Goal: Entertainment & Leisure: Browse casually

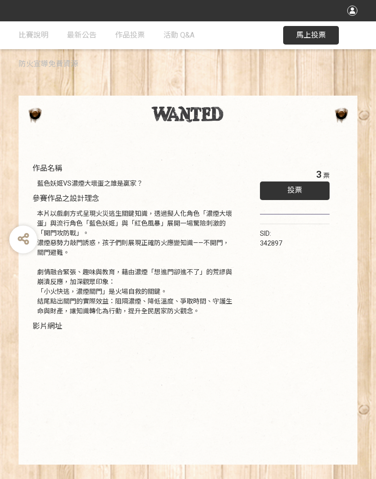
click at [310, 185] on div "投票" at bounding box center [295, 190] width 70 height 19
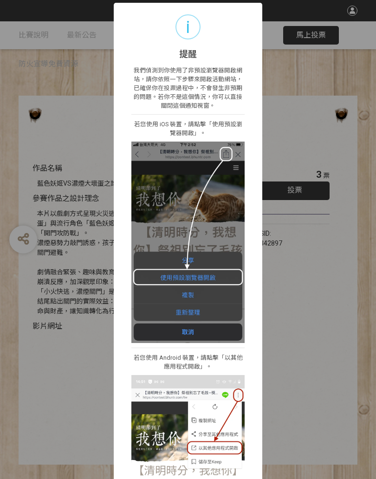
click at [211, 276] on img at bounding box center [187, 241] width 113 height 201
click at [215, 276] on img at bounding box center [187, 241] width 113 height 201
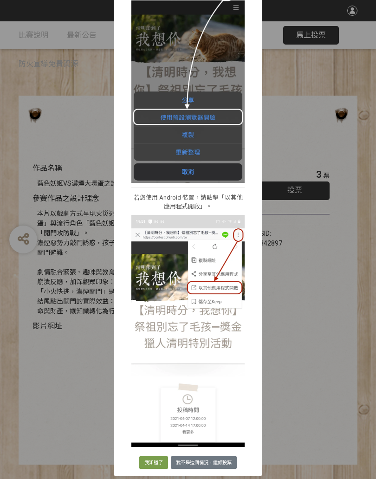
scroll to position [160, 0]
click at [301, 268] on div "i 提醒 × 我們偵測到你使用了非預設瀏覽器開啟網站，請你依照一下步驟來開啟活動網站，已確保你在投票過程中，不會發生非預期的問題。若你不是這個情況，你可以直接…" at bounding box center [188, 239] width 376 height 479
click at [323, 145] on div "i 提醒 × 我們偵測到你使用了非預設瀏覽器開啟網站，請你依照一下步驟來開啟活動網站，已確保你在投票過程中，不會發生非預期的問題。若你不是這個情況，你可以直接…" at bounding box center [188, 239] width 376 height 479
click at [327, 35] on div "i 提醒 × 我們偵測到你使用了非預設瀏覽器開啟網站，請你依照一下步驟來開啟活動網站，已確保你在投票過程中，不會發生非預期的問題。若你不是這個情況，你可以直接…" at bounding box center [188, 239] width 376 height 479
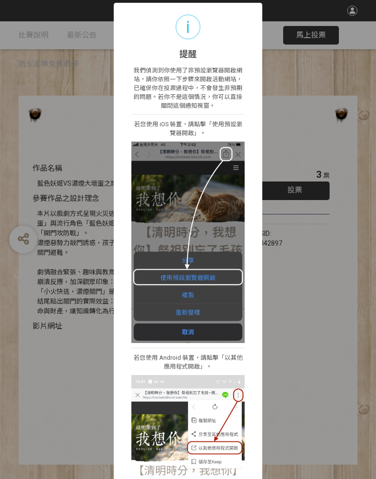
scroll to position [0, 0]
click at [196, 25] on div "i" at bounding box center [187, 26] width 25 height 25
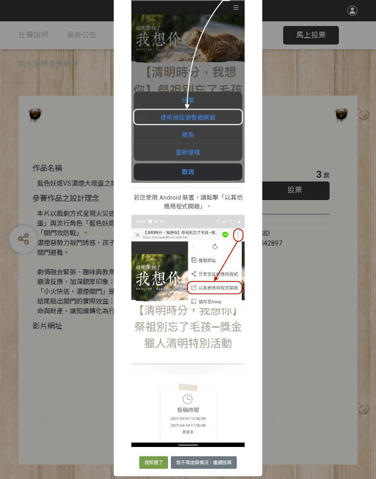
scroll to position [160, 0]
click at [149, 441] on button "我知道了" at bounding box center [153, 462] width 29 height 13
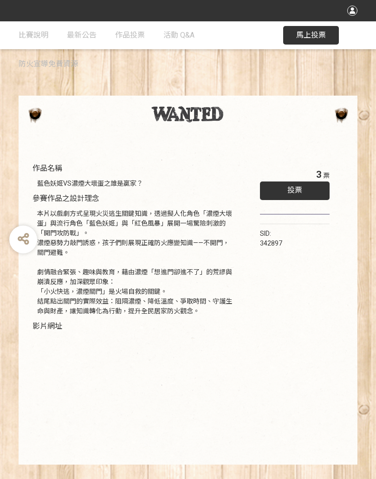
click at [322, 32] on span "馬上投票" at bounding box center [311, 35] width 30 height 9
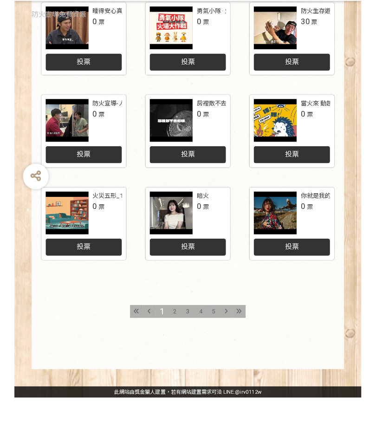
scroll to position [365, 0]
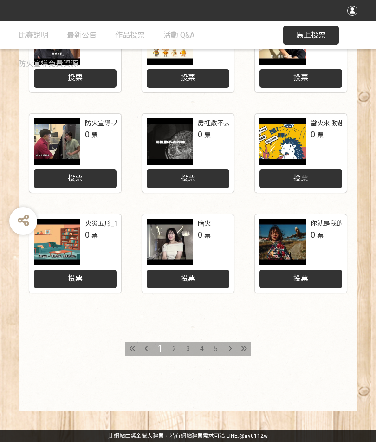
click at [175, 350] on span "2" at bounding box center [174, 348] width 4 height 7
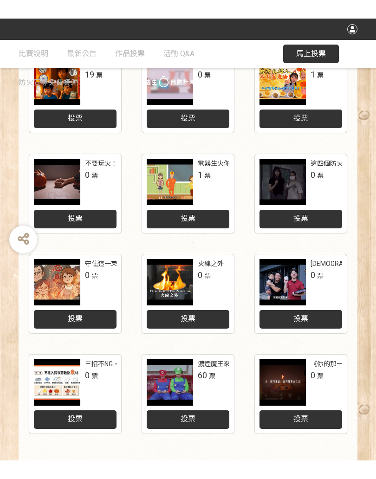
scroll to position [328, 0]
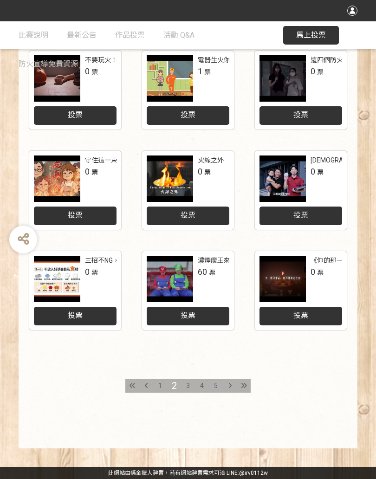
click at [188, 385] on span "3" at bounding box center [188, 385] width 4 height 7
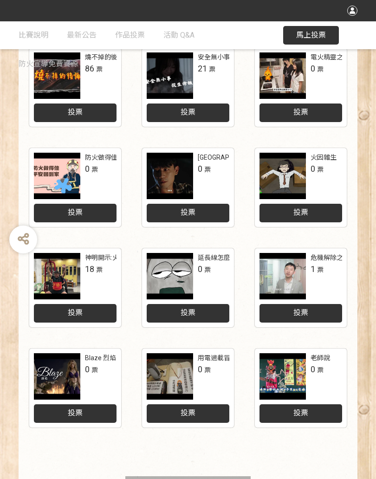
scroll to position [328, 0]
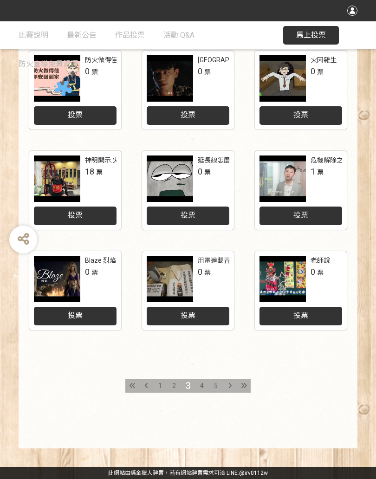
click at [204, 384] on div "4" at bounding box center [202, 385] width 14 height 14
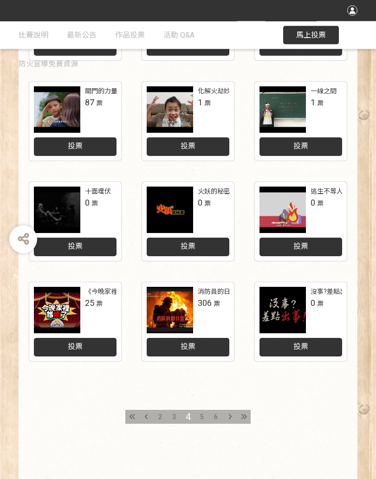
scroll to position [328, 0]
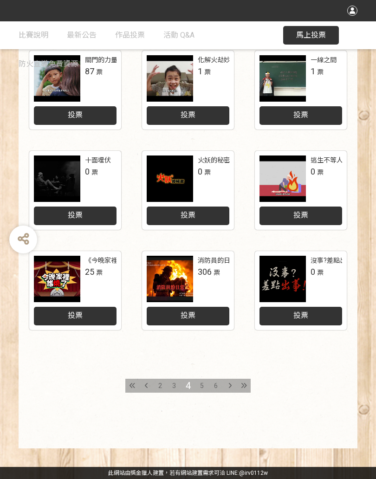
click at [200, 388] on span "5" at bounding box center [202, 385] width 4 height 7
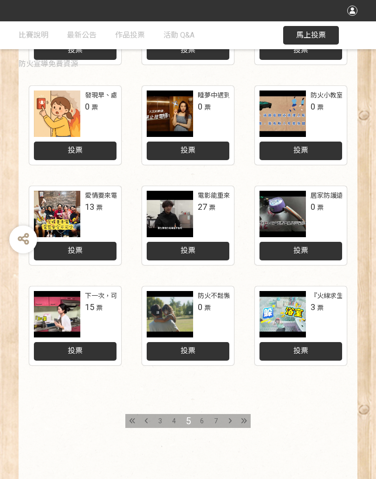
scroll to position [328, 0]
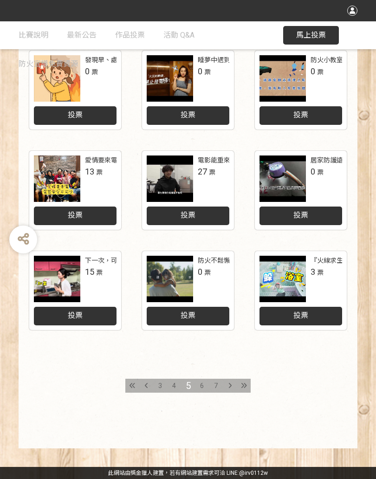
click at [200, 385] on span "6" at bounding box center [202, 385] width 4 height 7
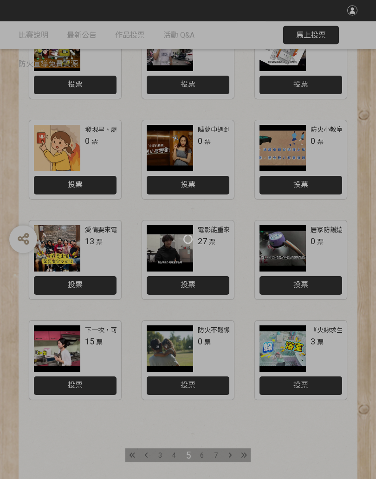
scroll to position [259, 0]
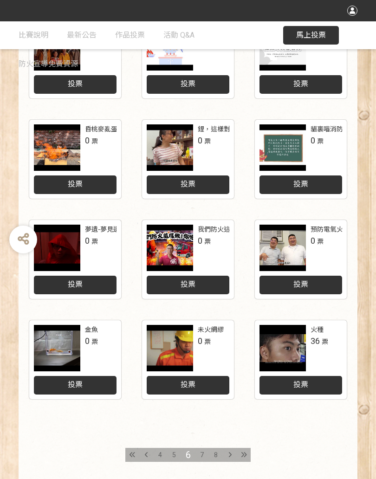
click at [285, 356] on div at bounding box center [282, 348] width 46 height 46
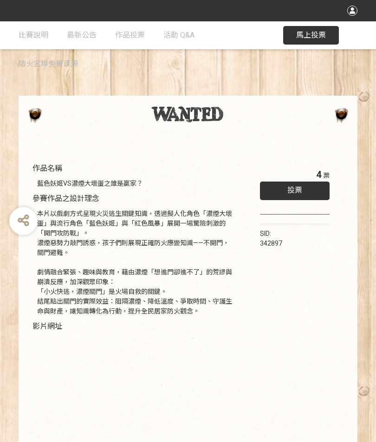
click at [322, 36] on span "馬上投票" at bounding box center [311, 35] width 30 height 9
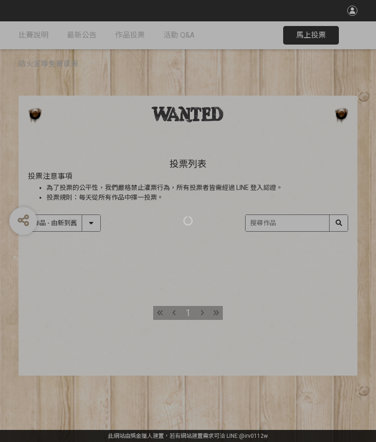
click at [311, 31] on div at bounding box center [188, 221] width 376 height 442
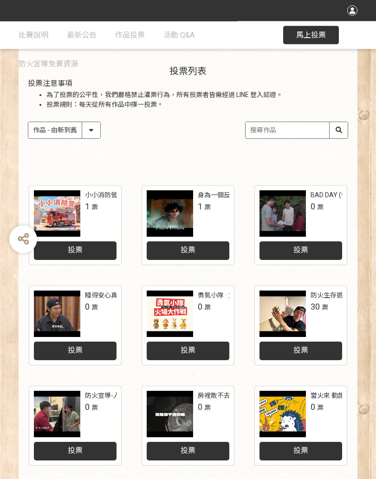
scroll to position [93, 0]
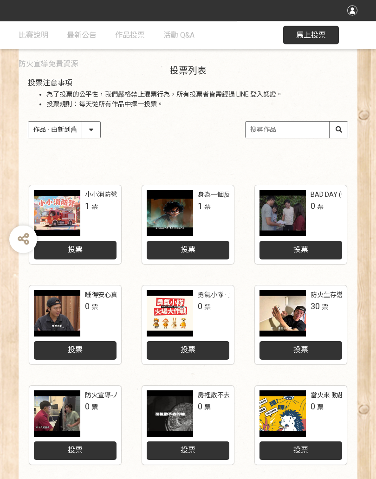
click at [86, 129] on select "作品 - 由新到舊 作品 - 由舊到新 票數 - 由多到少 票數 - 由少到多" at bounding box center [64, 130] width 72 height 16
click at [287, 129] on input "search" at bounding box center [296, 130] width 102 height 16
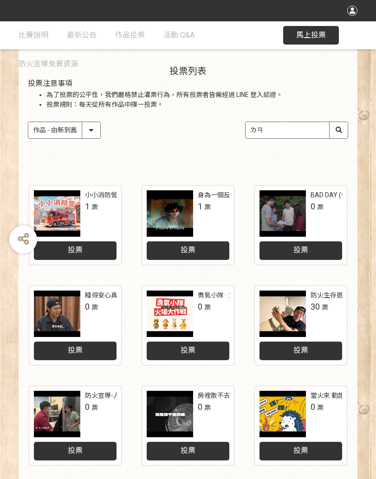
type input "藍"
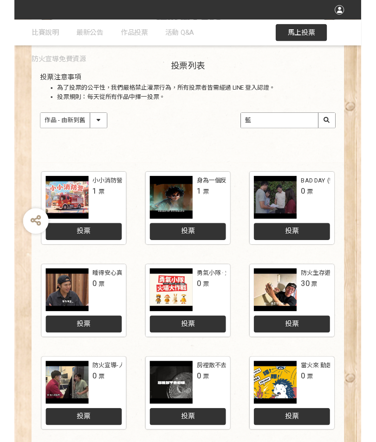
scroll to position [0, 0]
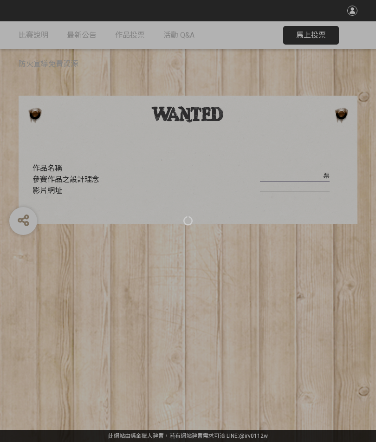
click at [314, 32] on div at bounding box center [188, 221] width 376 height 442
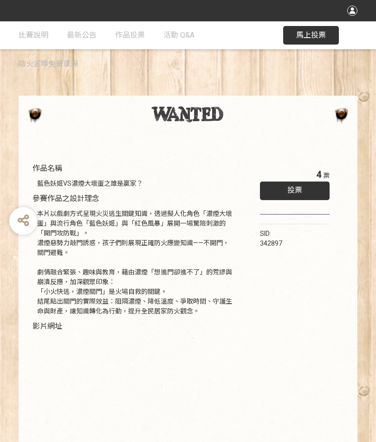
click at [314, 36] on span "馬上投票" at bounding box center [311, 35] width 30 height 9
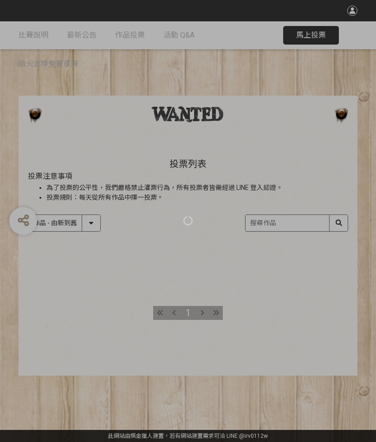
click at [282, 221] on div at bounding box center [188, 221] width 376 height 442
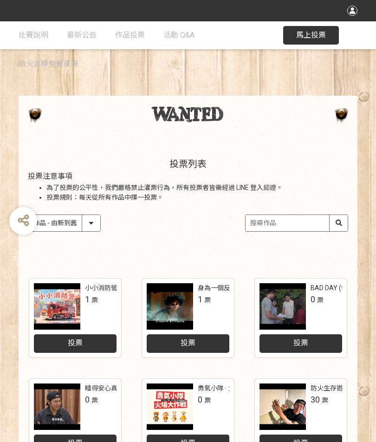
click at [311, 220] on input "search" at bounding box center [296, 223] width 102 height 16
type input "藍色妖精"
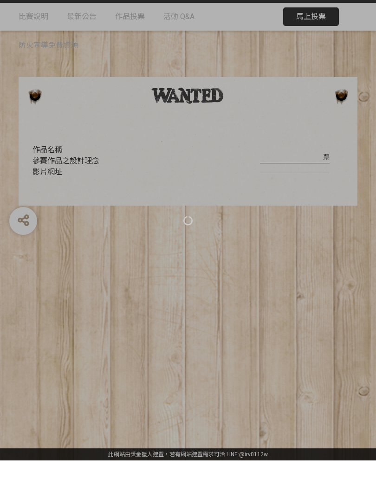
scroll to position [5, 0]
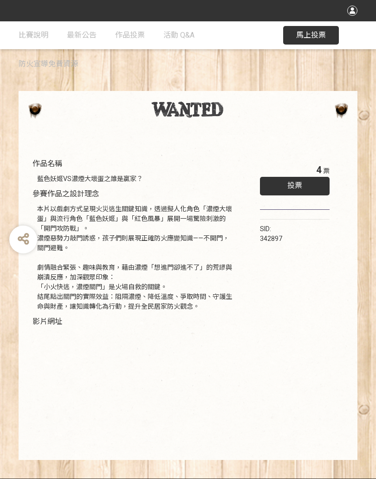
click at [309, 29] on button "馬上投票" at bounding box center [311, 35] width 56 height 19
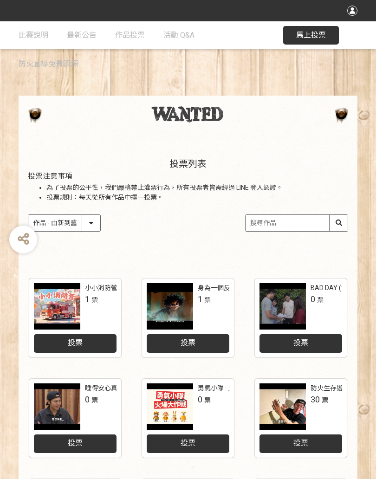
click at [294, 220] on input "search" at bounding box center [296, 223] width 102 height 16
click at [336, 223] on input "藍色妖精&濃煙大壞蛋" at bounding box center [296, 223] width 102 height 16
type input "藍色妖精&濃煙大壞蛋"
click at [342, 245] on div "收藏這個活動 此網站由獎金獵人建置，若有網站建置需求 可洽 LINE: @irv0112w 分享 比賽說明 最新公告 作品投票 活動 Q&A 防火宣導免費資源…" at bounding box center [188, 403] width 376 height 807
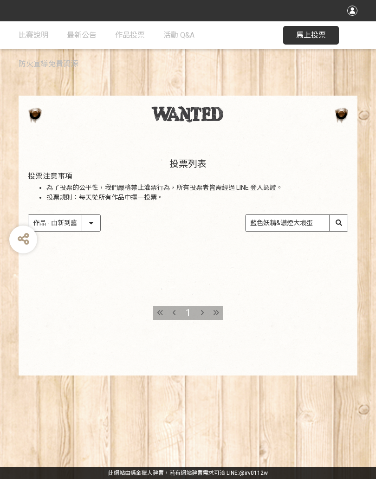
click at [339, 222] on input "藍色妖精&濃煙大壞蛋" at bounding box center [296, 223] width 102 height 16
click at [200, 314] on icon at bounding box center [201, 312] width 3 height 6
